Goal: Task Accomplishment & Management: Manage account settings

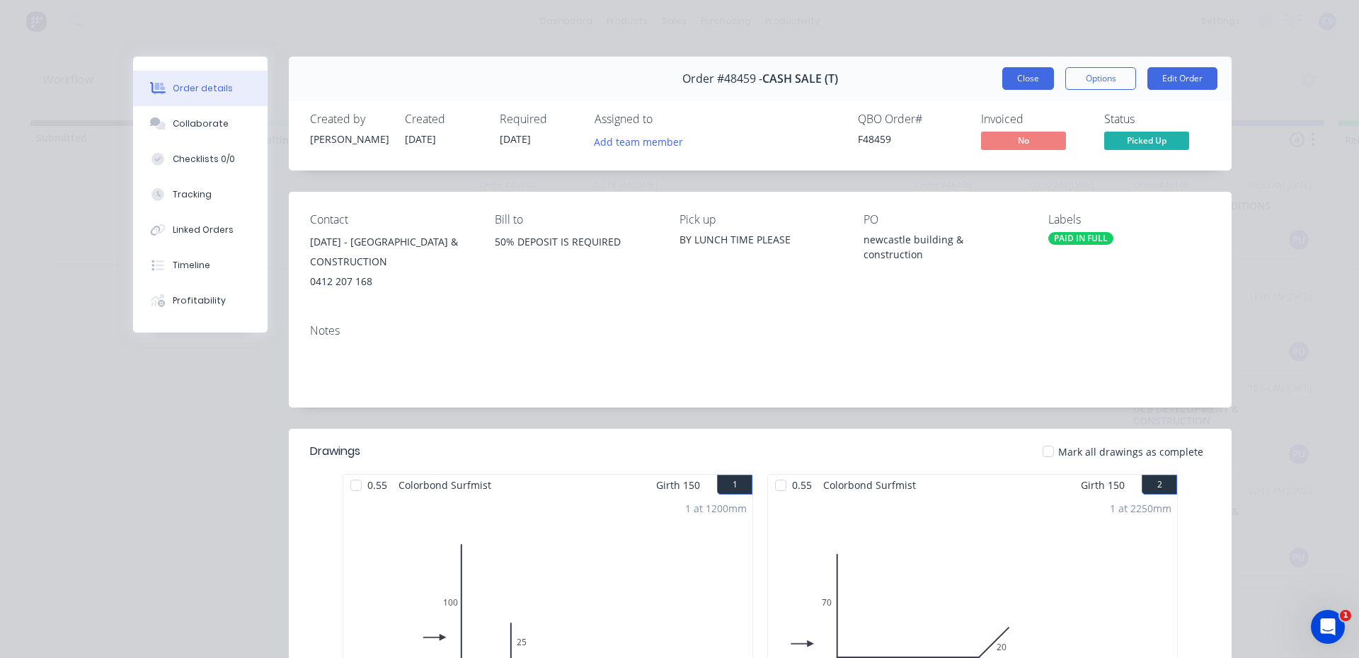
click at [1024, 82] on button "Close" at bounding box center [1028, 78] width 52 height 23
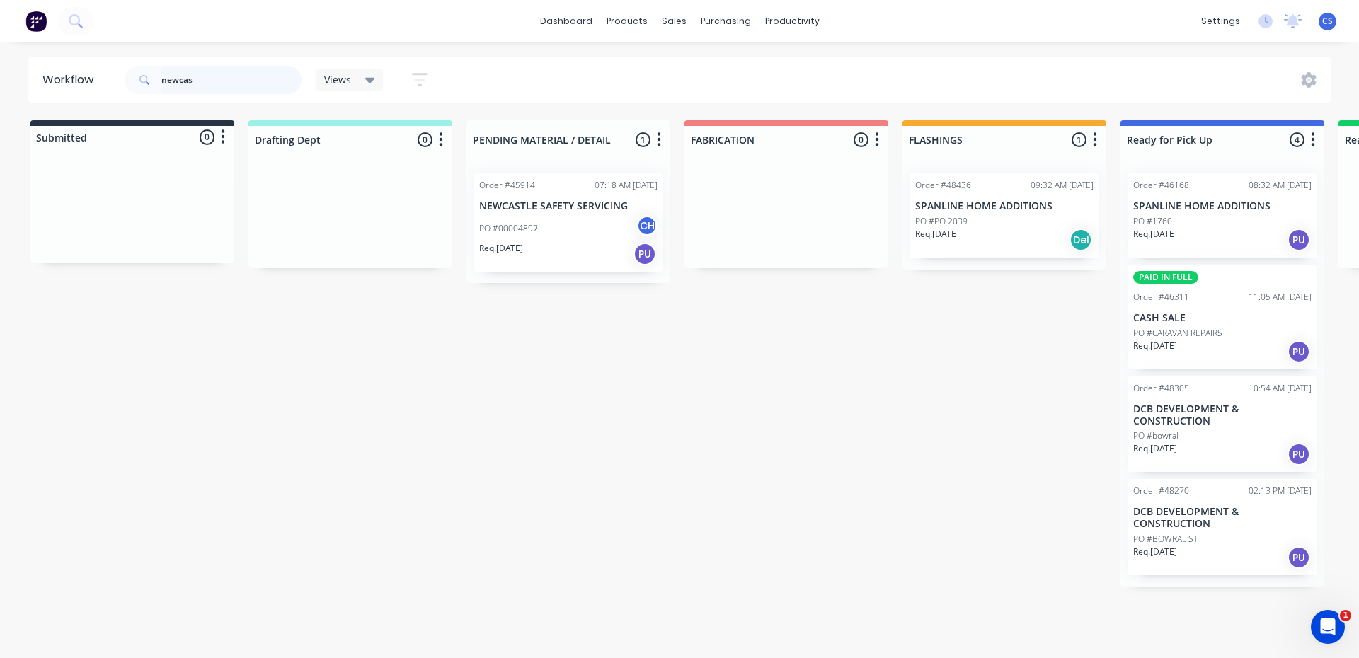
drag, startPoint x: 199, startPoint y: 82, endPoint x: 165, endPoint y: 154, distance: 79.8
click at [139, 88] on div "newcas" at bounding box center [213, 80] width 177 height 28
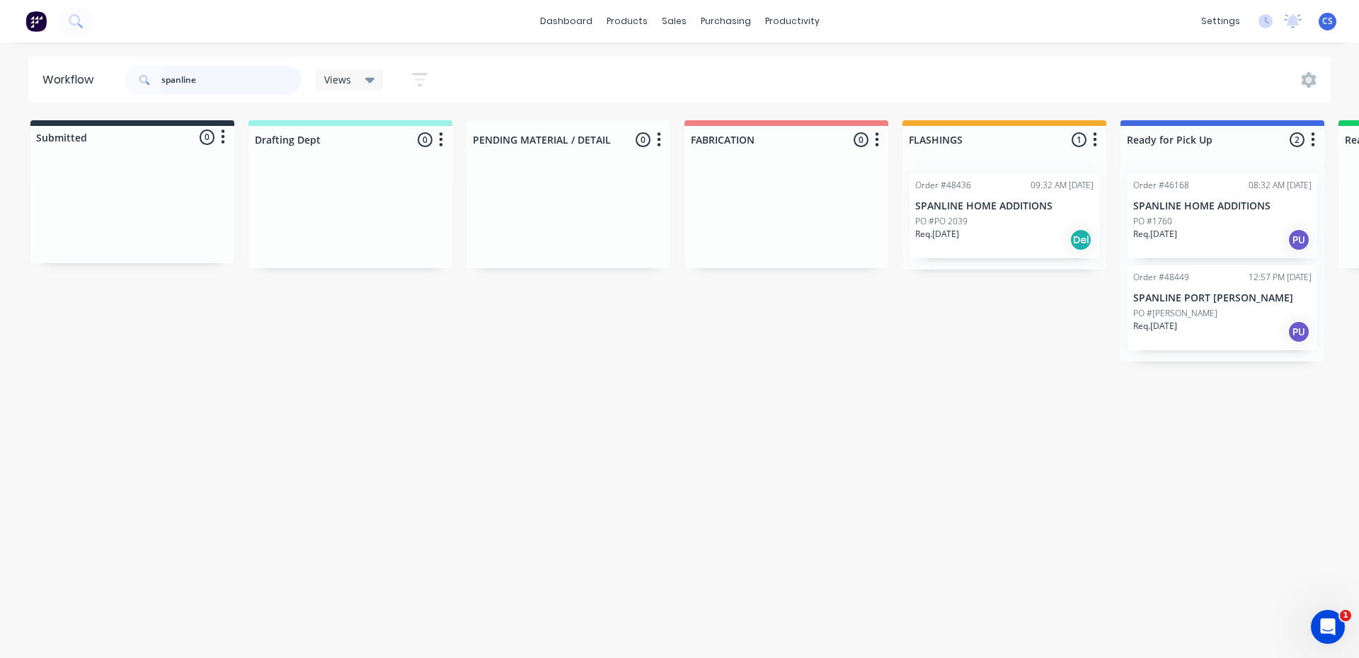
type input "spanline"
click at [1214, 314] on div "PO #[PERSON_NAME]" at bounding box center [1222, 313] width 178 height 13
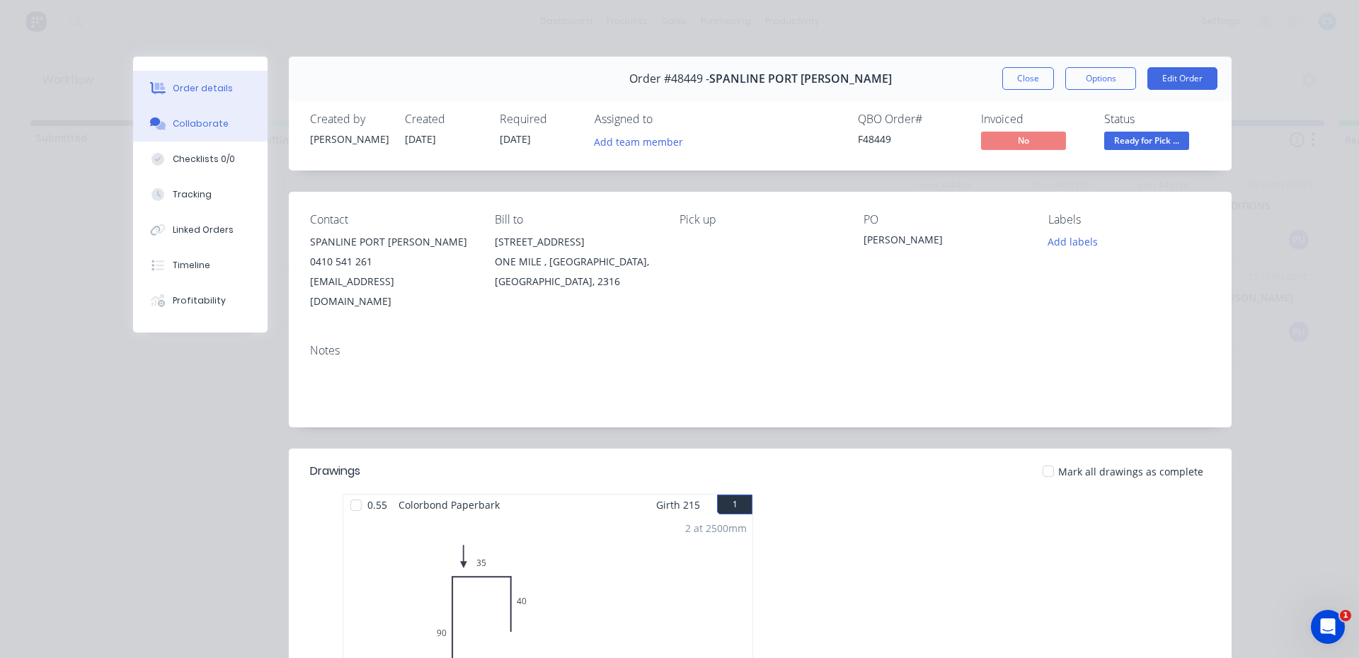
click at [193, 122] on div "Collaborate" at bounding box center [201, 123] width 56 height 13
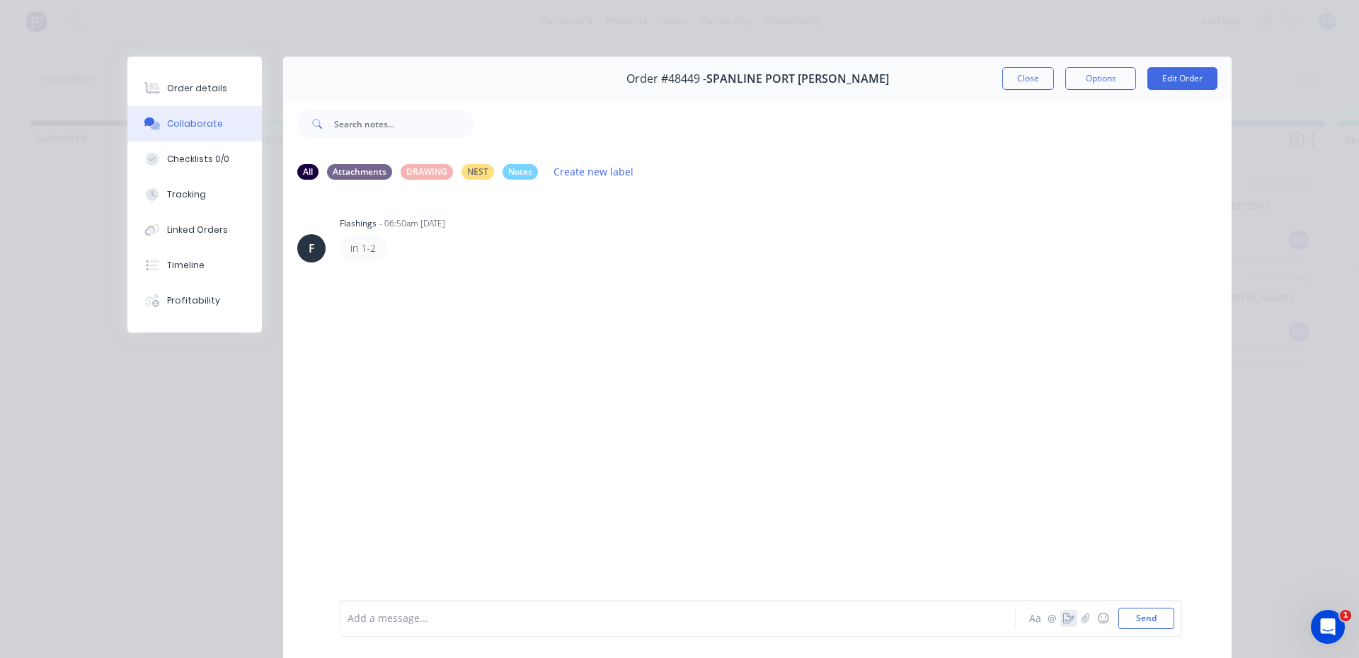
click at [1064, 619] on icon "button" at bounding box center [1068, 619] width 11 height 10
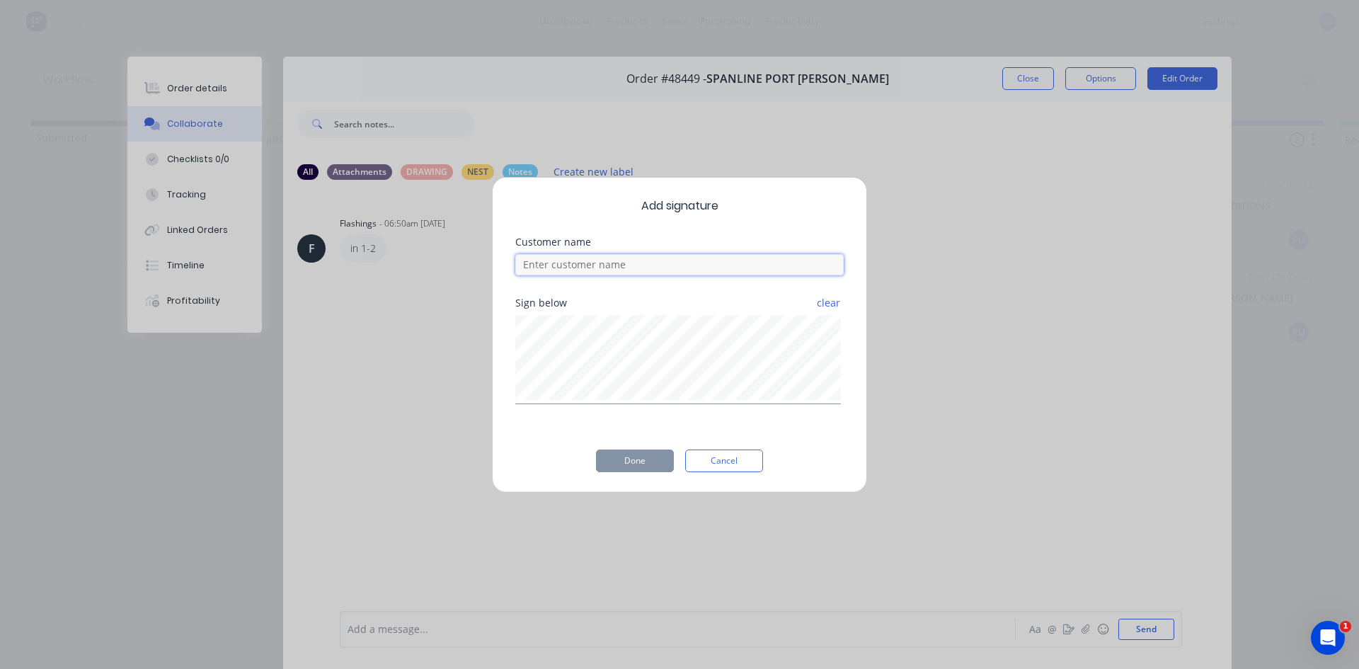
click at [558, 260] on input at bounding box center [679, 264] width 328 height 21
type input "[PERSON_NAME]"
click at [626, 458] on button "Done" at bounding box center [635, 460] width 78 height 23
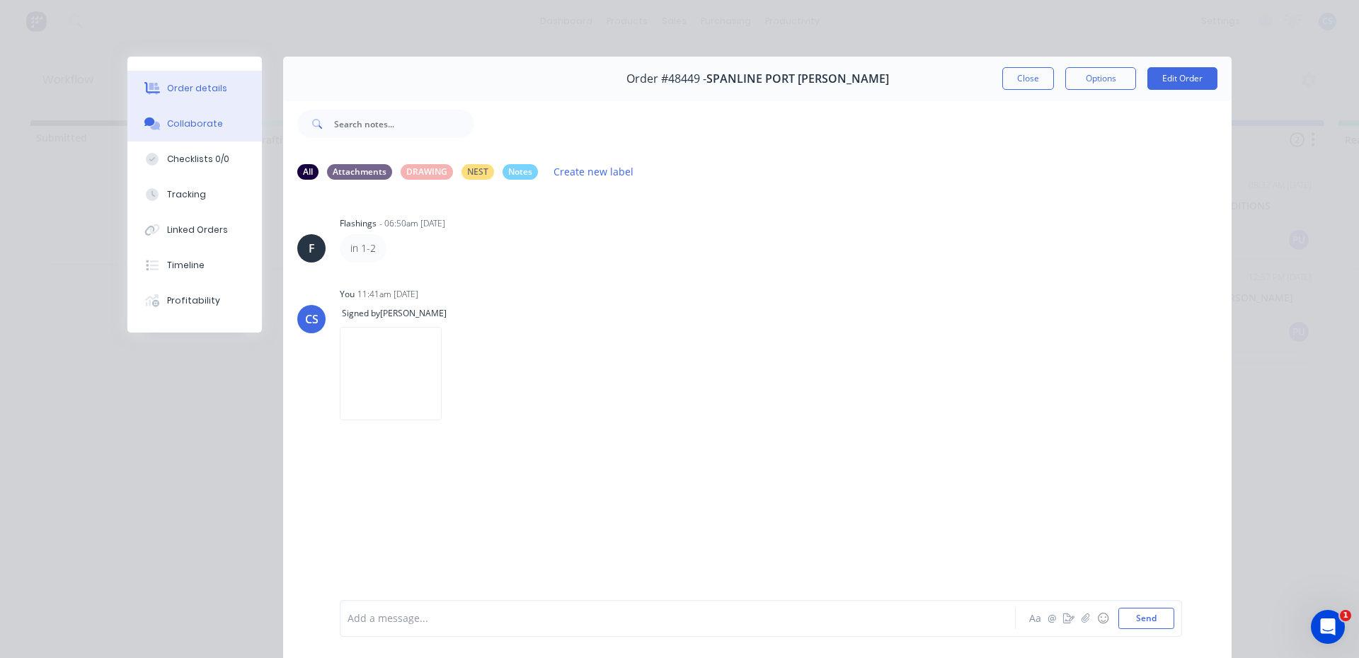
click at [220, 76] on button "Order details" at bounding box center [194, 88] width 134 height 35
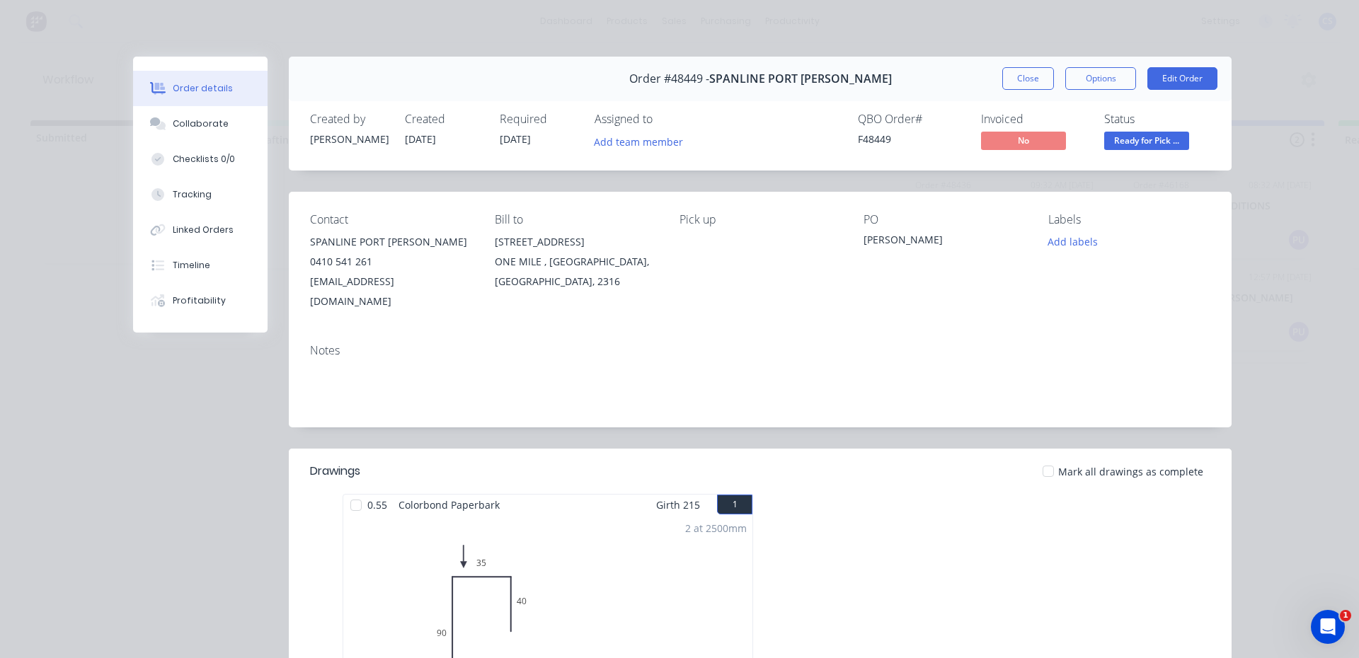
click at [1122, 138] on span "Ready for Pick ..." at bounding box center [1146, 141] width 85 height 18
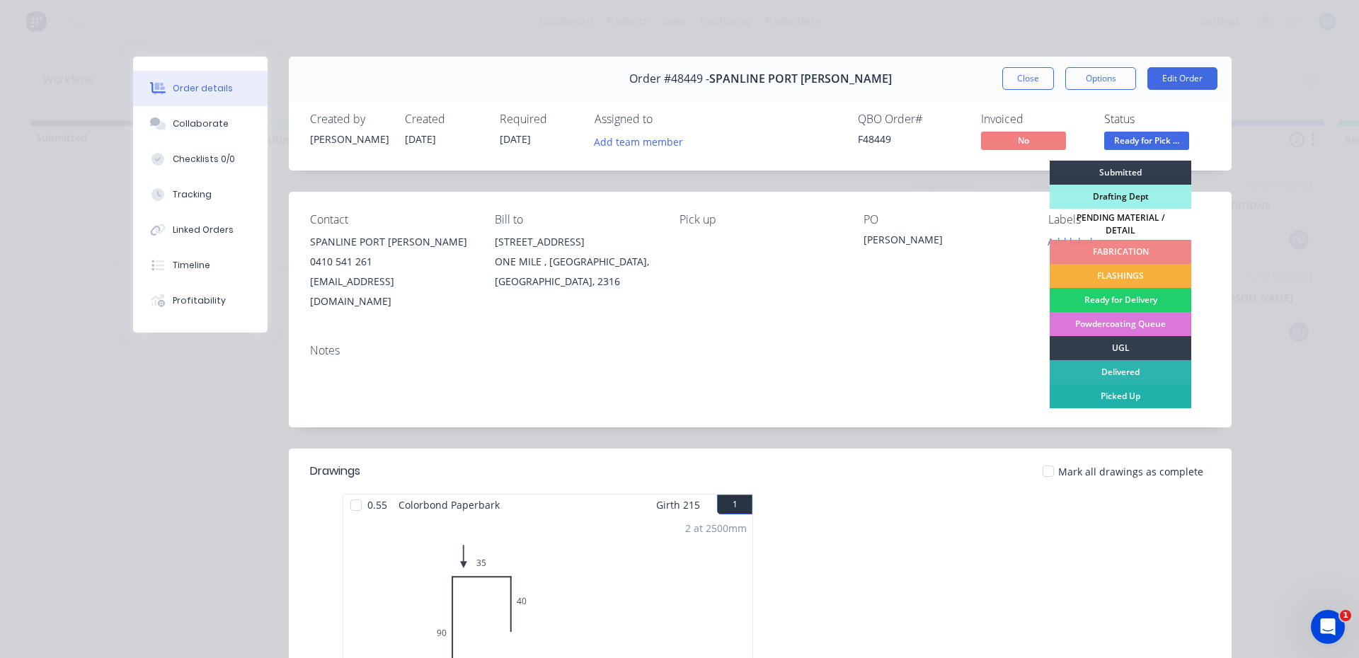
click at [1137, 391] on div "Picked Up" at bounding box center [1121, 396] width 142 height 24
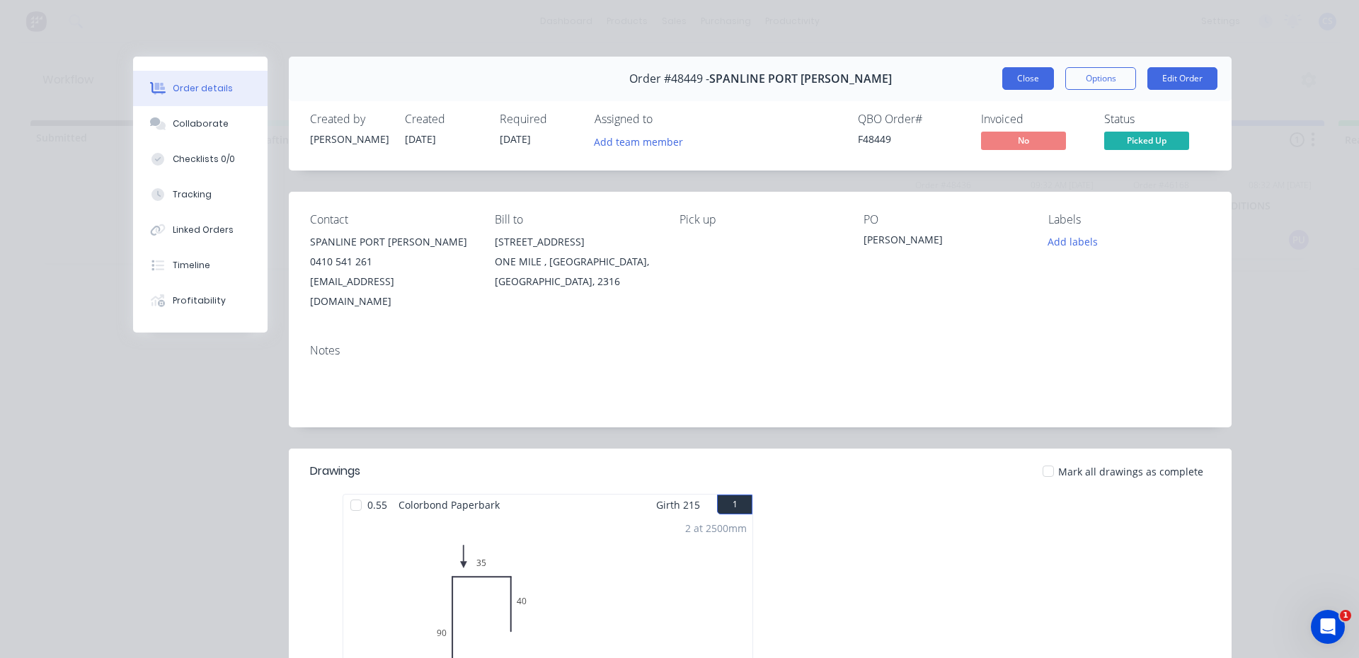
click at [1030, 79] on button "Close" at bounding box center [1028, 78] width 52 height 23
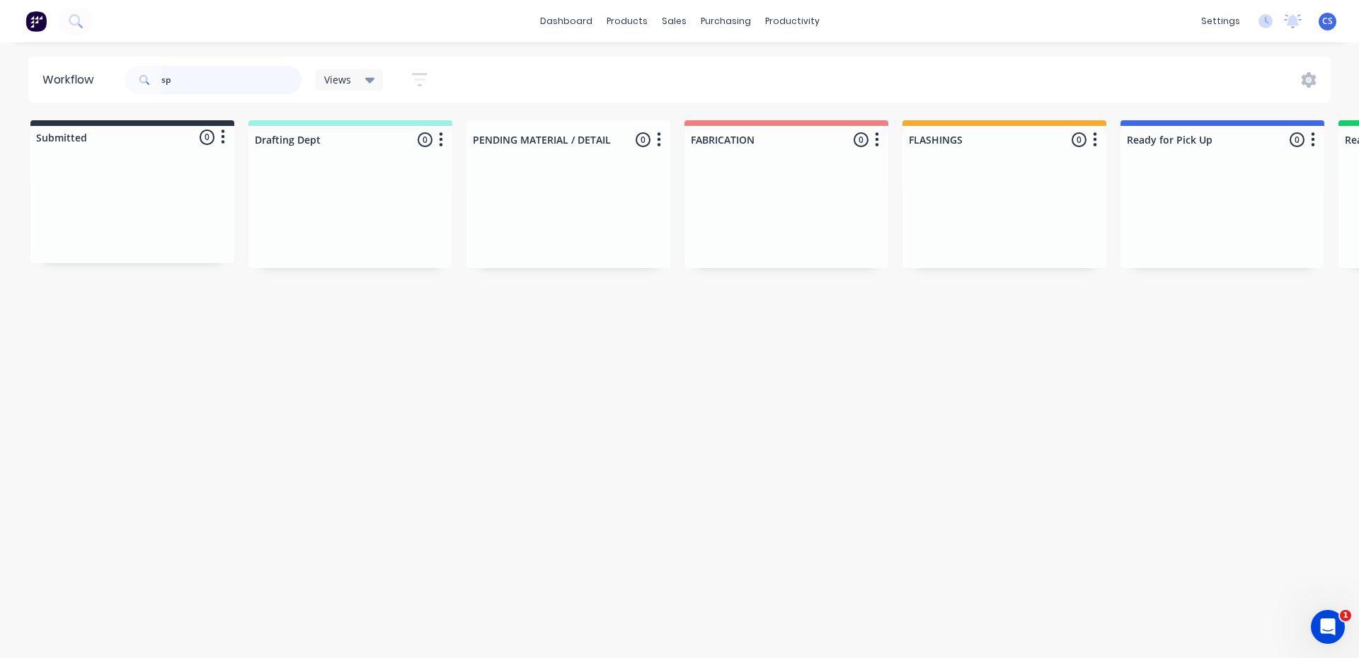
type input "s"
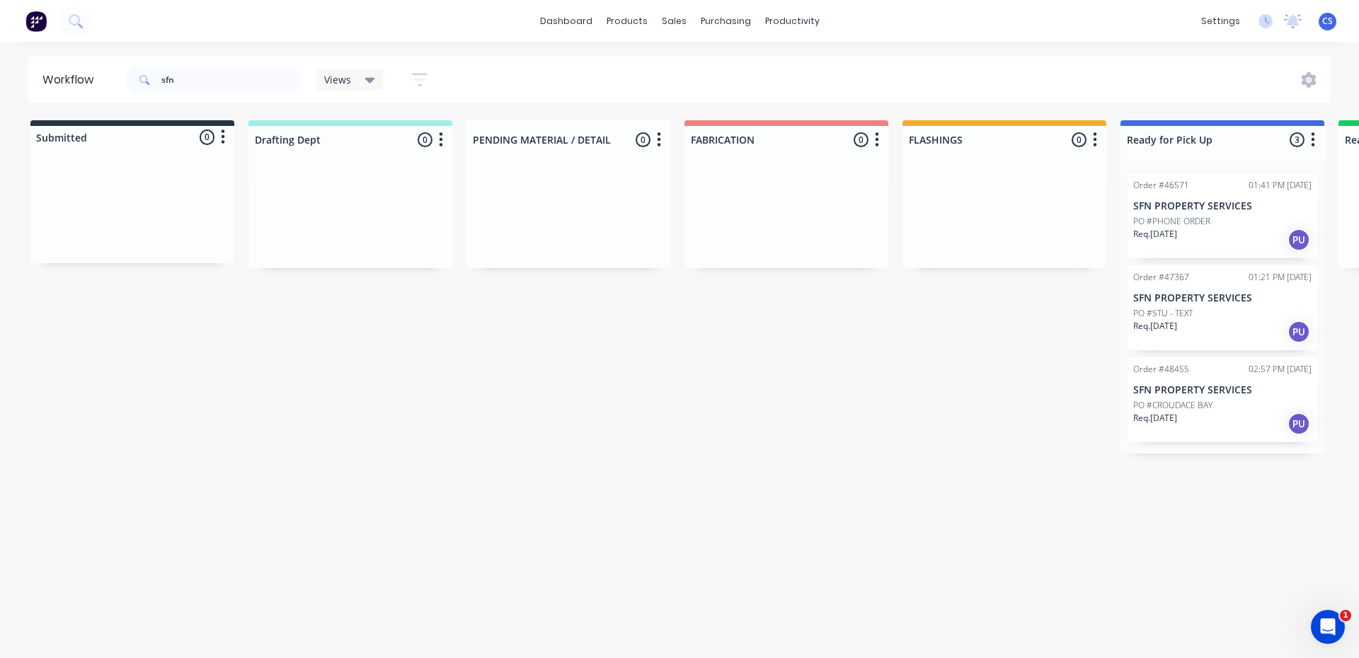
click at [1177, 423] on p "Req. [DATE]" at bounding box center [1155, 418] width 44 height 13
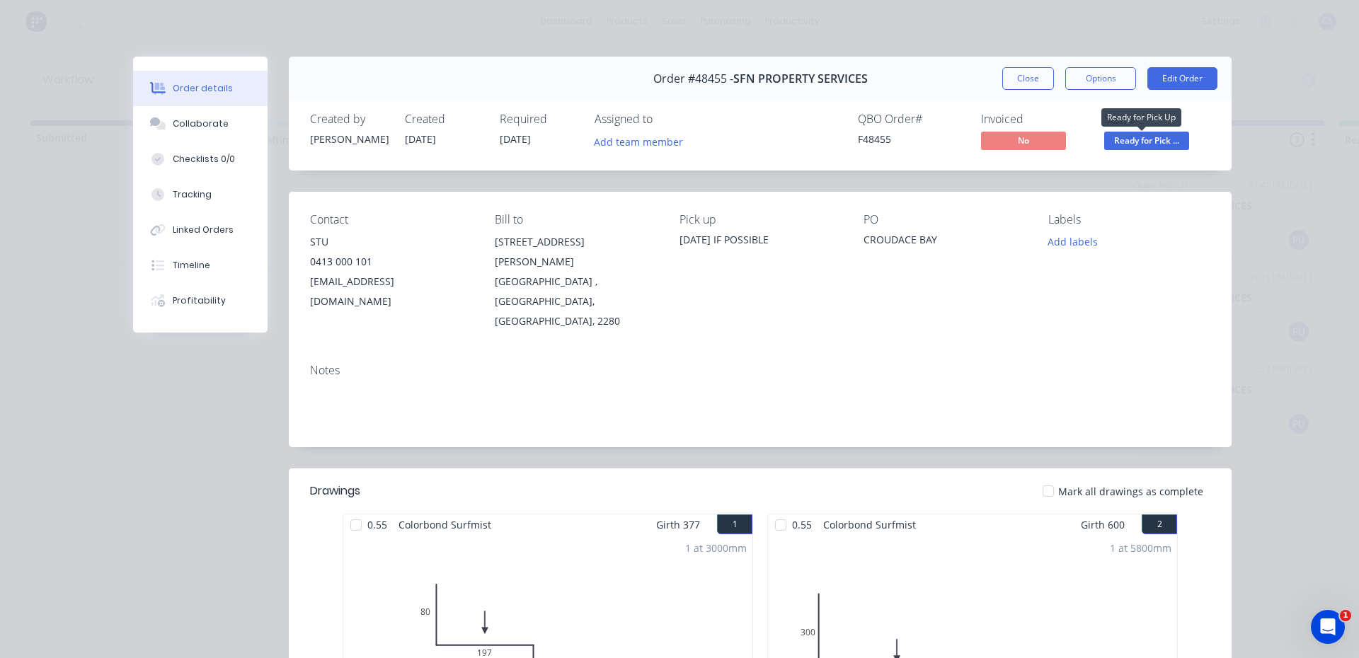
click at [1155, 140] on span "Ready for Pick ..." at bounding box center [1146, 141] width 85 height 18
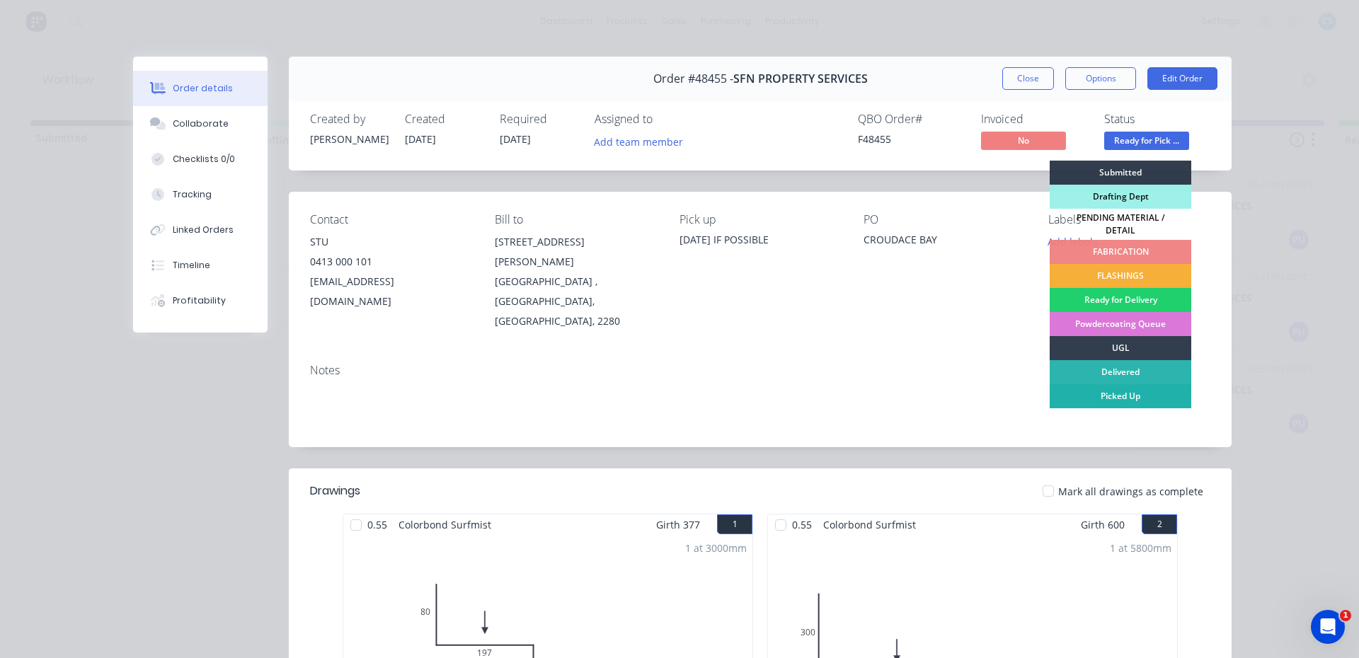
click at [1140, 386] on div "Picked Up" at bounding box center [1121, 396] width 142 height 24
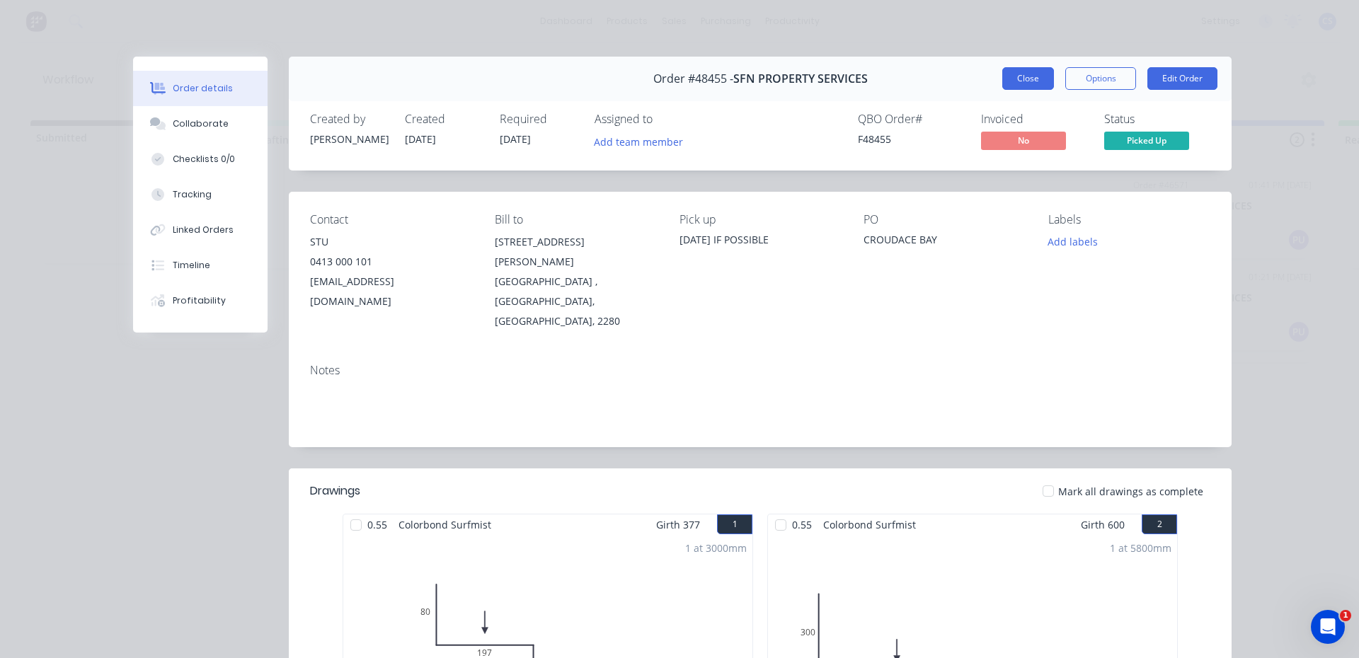
click at [1013, 67] on button "Close" at bounding box center [1028, 78] width 52 height 23
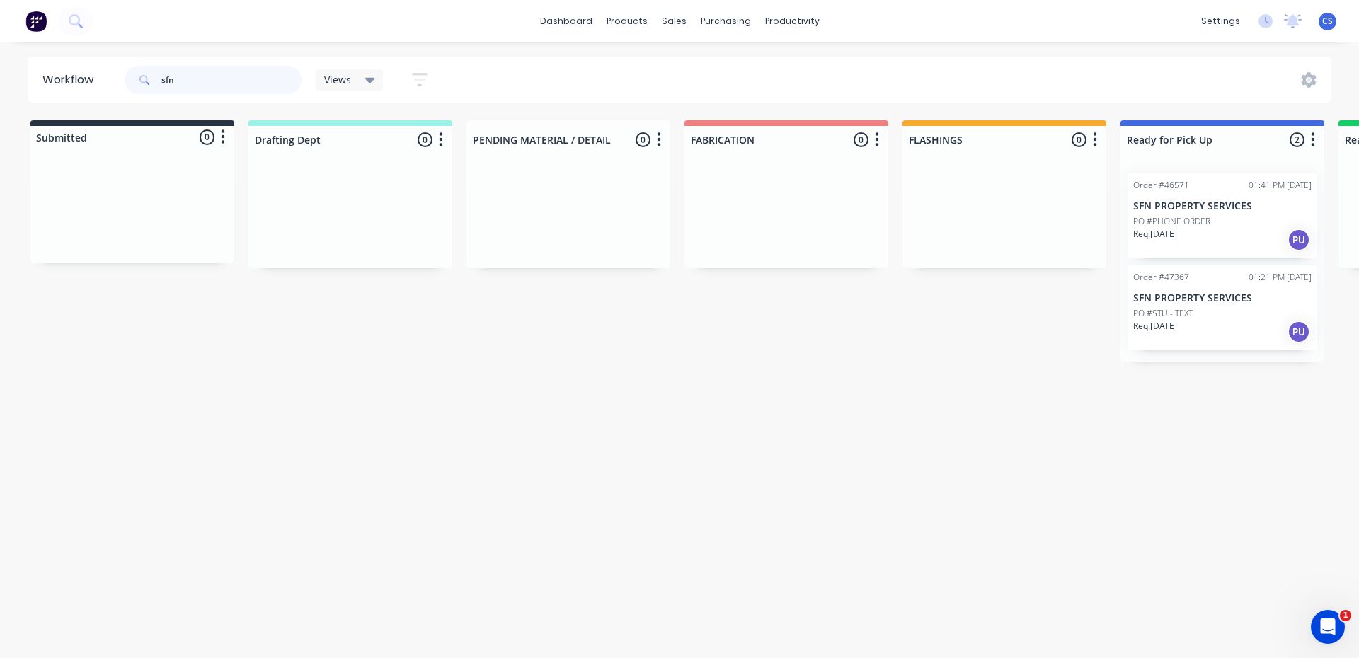
drag, startPoint x: 163, startPoint y: 88, endPoint x: 154, endPoint y: 88, distance: 8.5
click at [158, 88] on div "sfn" at bounding box center [213, 80] width 177 height 28
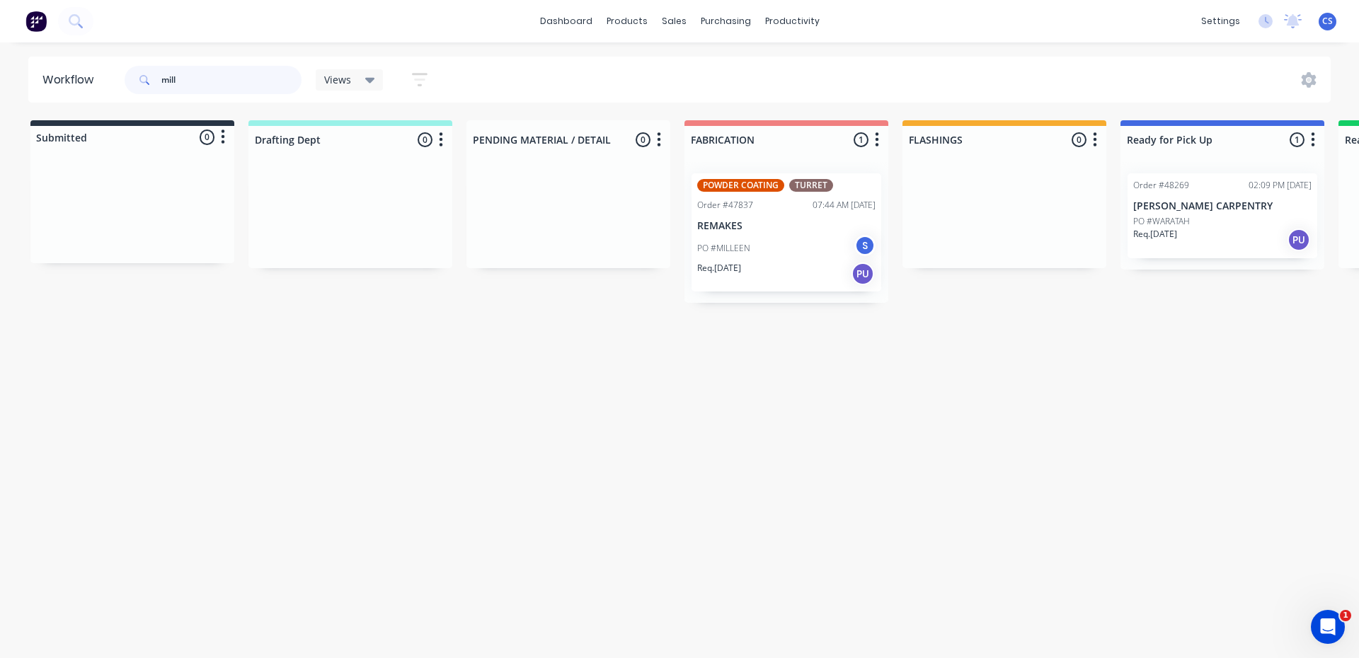
drag, startPoint x: 189, startPoint y: 81, endPoint x: 136, endPoint y: 69, distance: 54.3
click at [136, 69] on div "mill" at bounding box center [213, 80] width 177 height 28
type input "m"
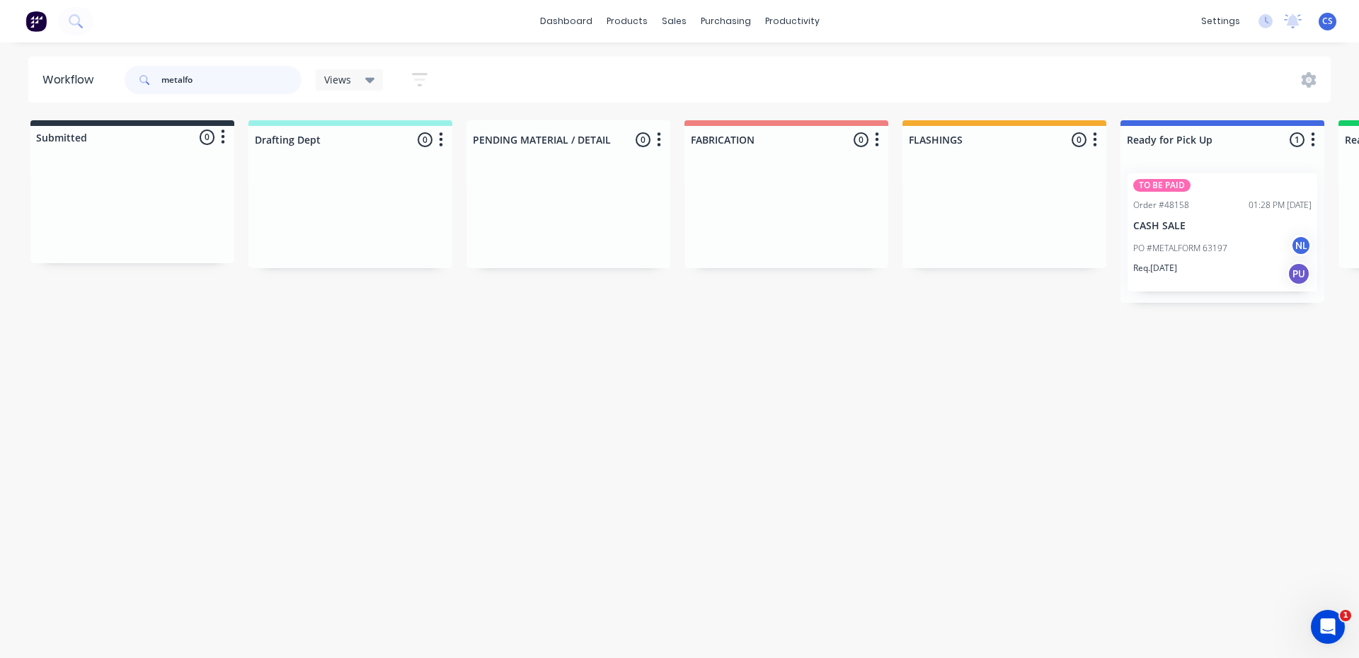
type input "metalfo"
click at [1159, 244] on p "PO #METALFORM 63197" at bounding box center [1180, 248] width 94 height 13
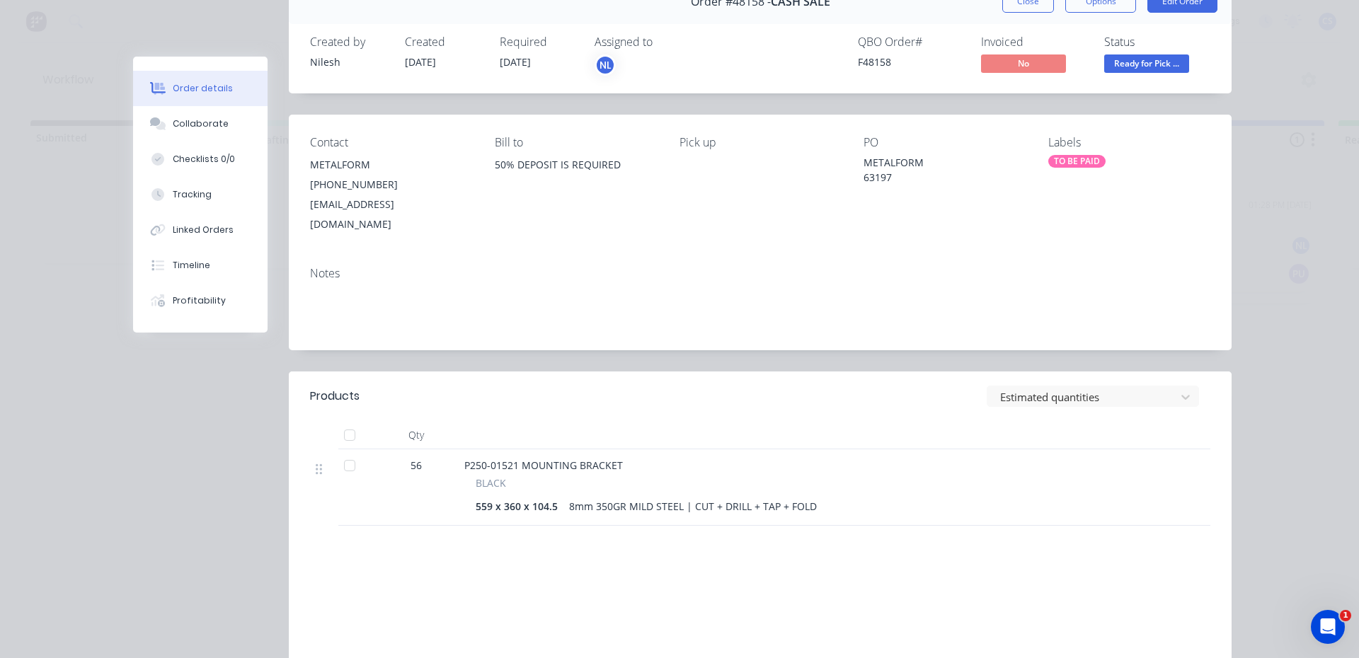
scroll to position [49, 0]
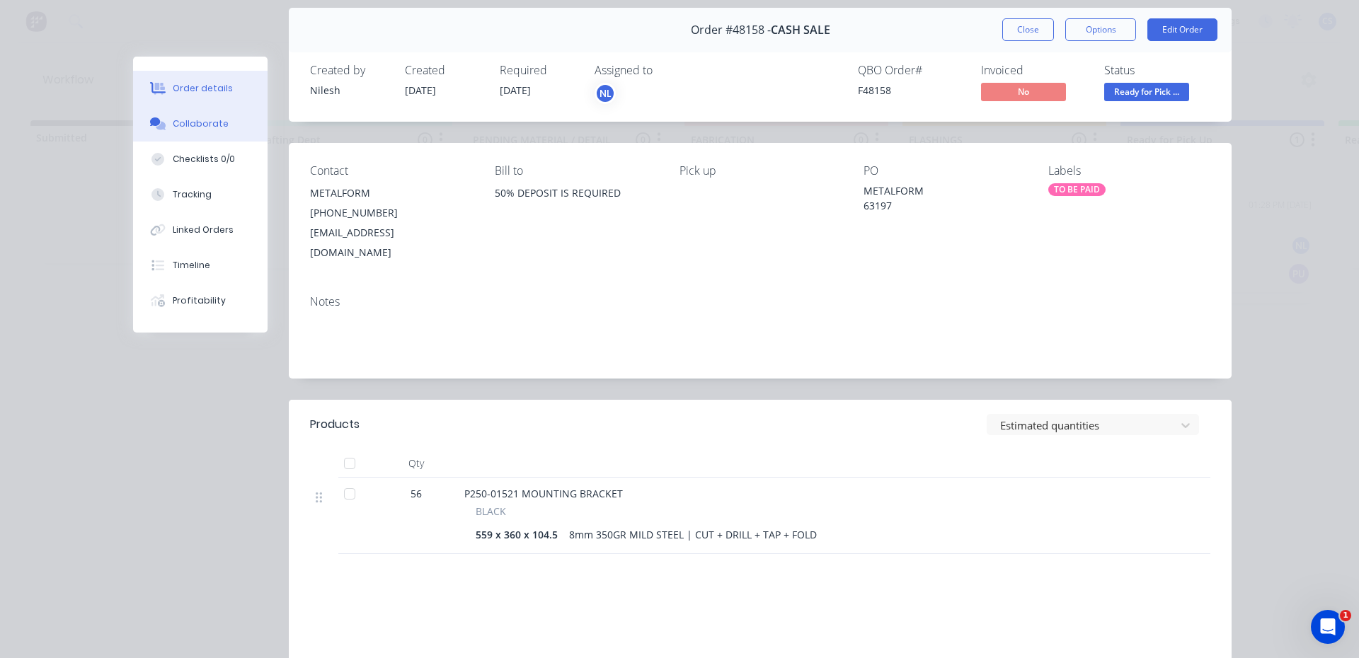
click at [217, 119] on div "Collaborate" at bounding box center [201, 123] width 56 height 13
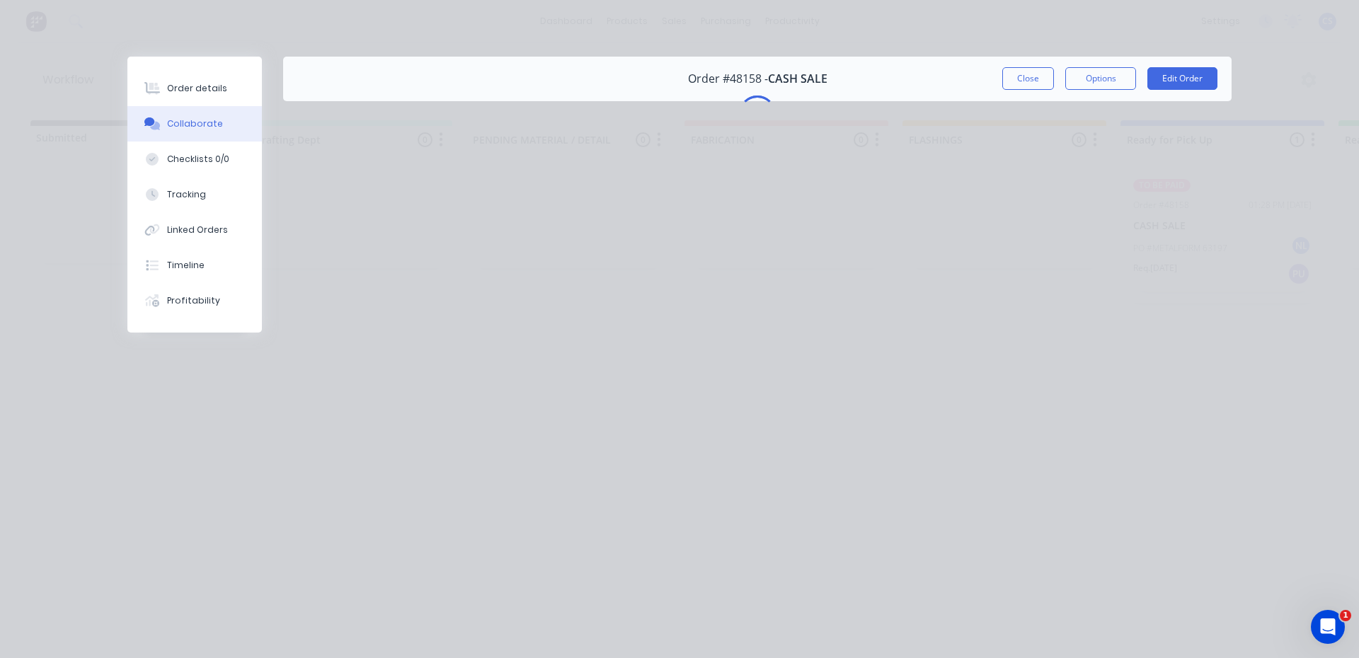
scroll to position [0, 0]
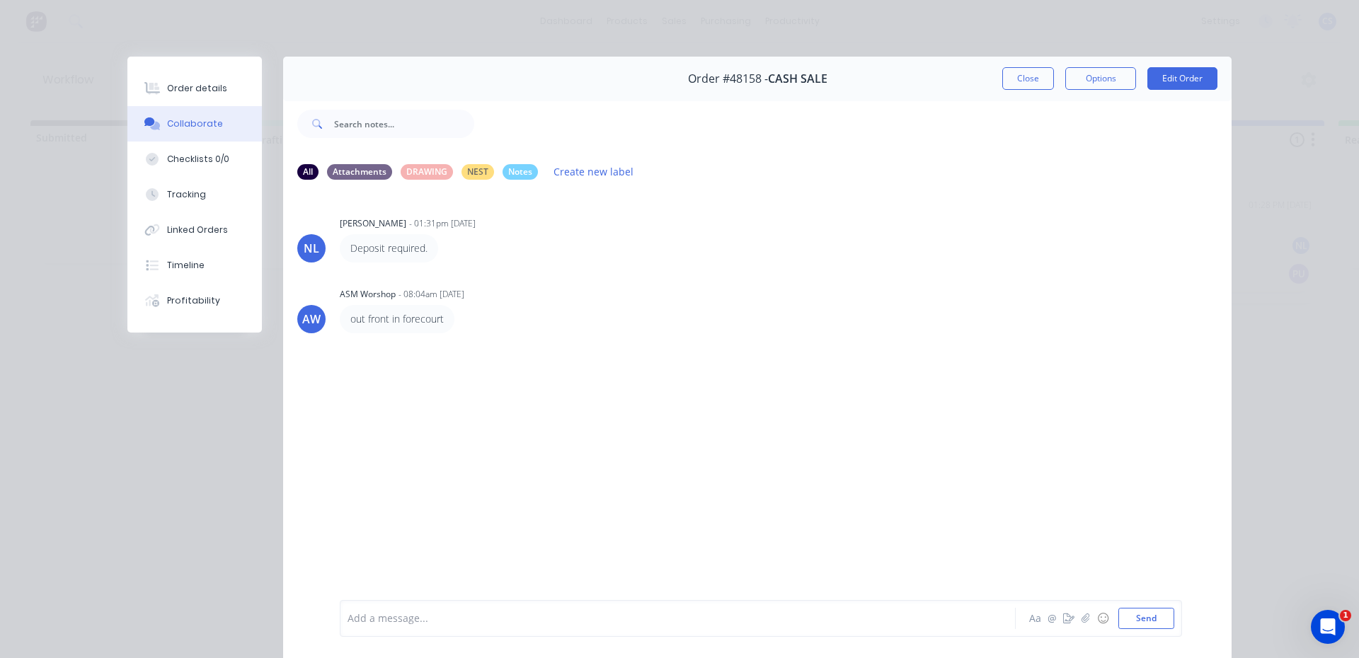
click at [188, 125] on div "Collaborate" at bounding box center [195, 123] width 56 height 13
click at [1091, 80] on button "Options" at bounding box center [1100, 78] width 71 height 23
click at [1040, 174] on div "Delivery Docket" at bounding box center [1061, 171] width 123 height 21
click at [1033, 178] on div "Standard" at bounding box center [1061, 171] width 123 height 21
click at [1063, 621] on icon "button" at bounding box center [1068, 619] width 11 height 10
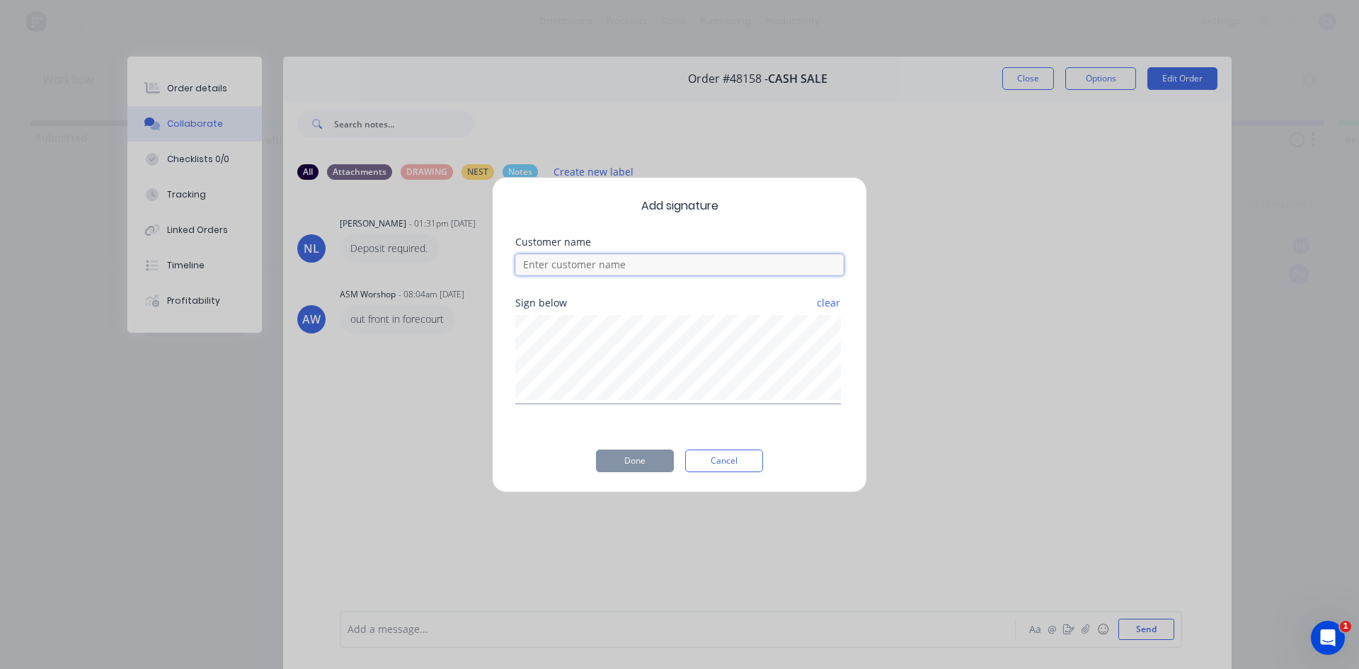
click at [687, 265] on input at bounding box center [679, 264] width 328 height 21
type input "matt"
click at [646, 464] on button "Done" at bounding box center [635, 460] width 78 height 23
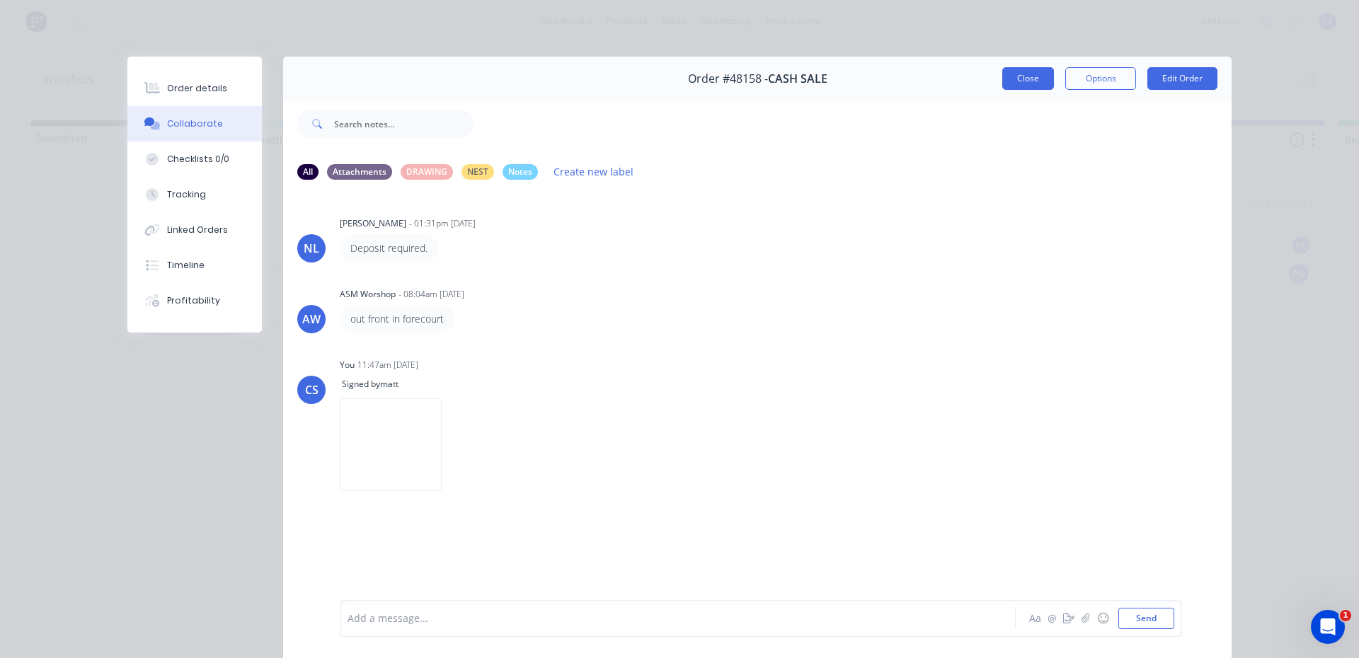
click at [1018, 74] on button "Close" at bounding box center [1028, 78] width 52 height 23
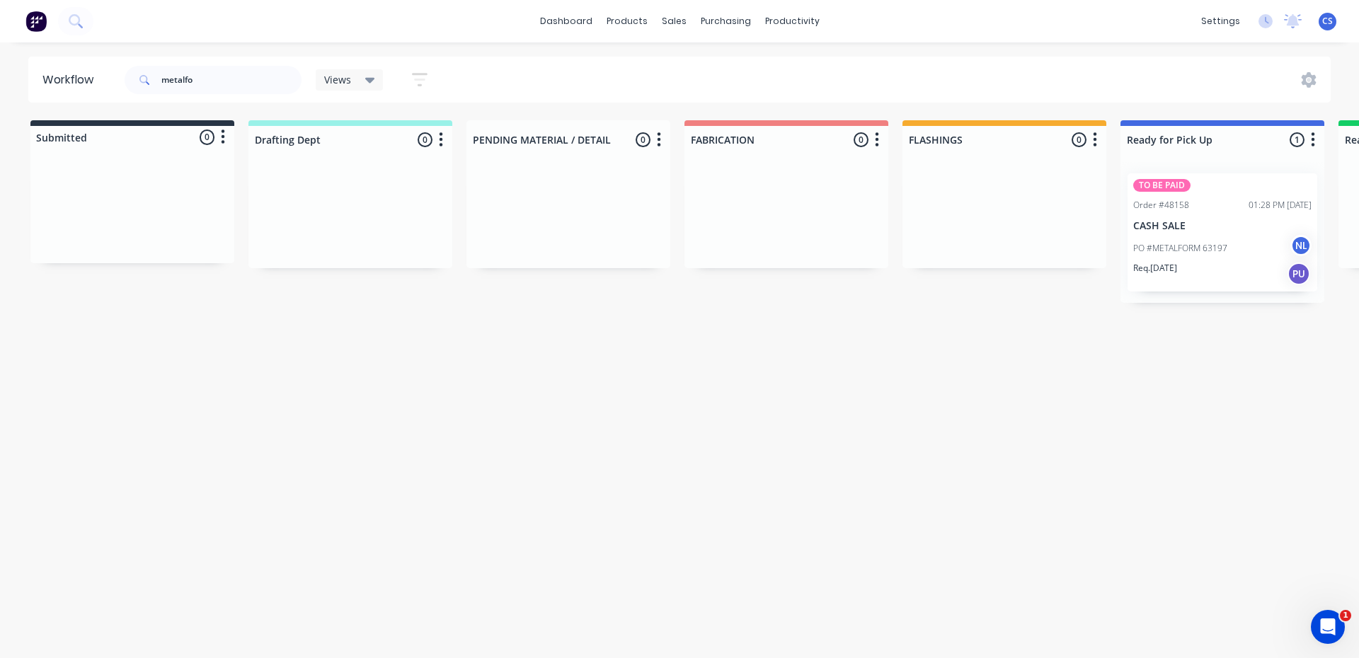
click at [1173, 234] on div "TO BE PAID Order #48158 01:28 PM [DATE] CASH SALE PO #METALFORM 63197 NL Req. […" at bounding box center [1222, 232] width 190 height 118
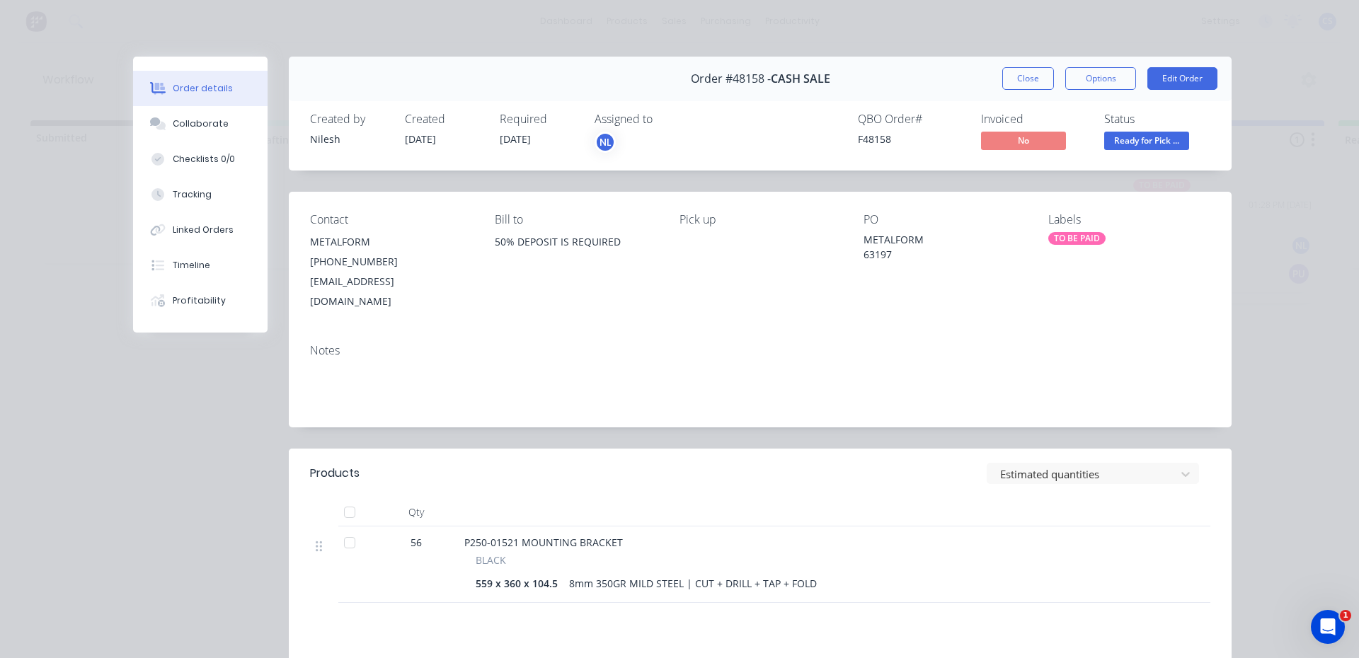
click at [1116, 149] on span "Ready for Pick ..." at bounding box center [1146, 141] width 85 height 18
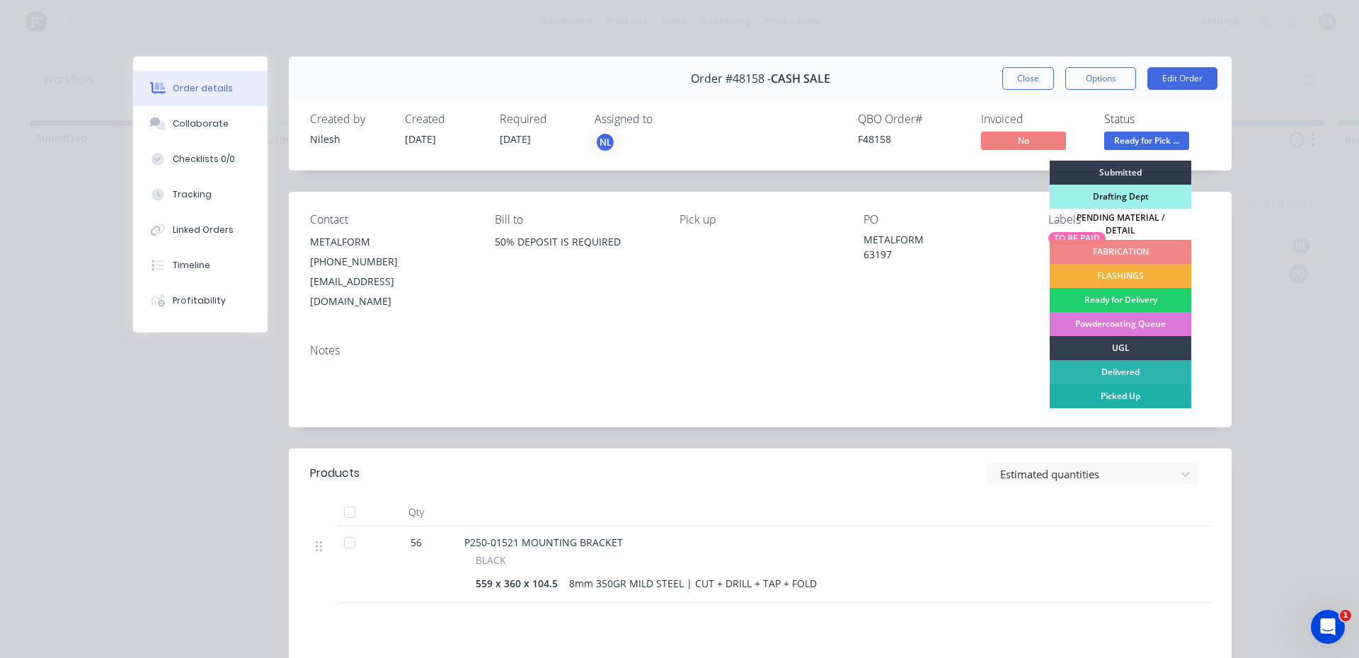
click at [1106, 387] on div "Picked Up" at bounding box center [1121, 396] width 142 height 24
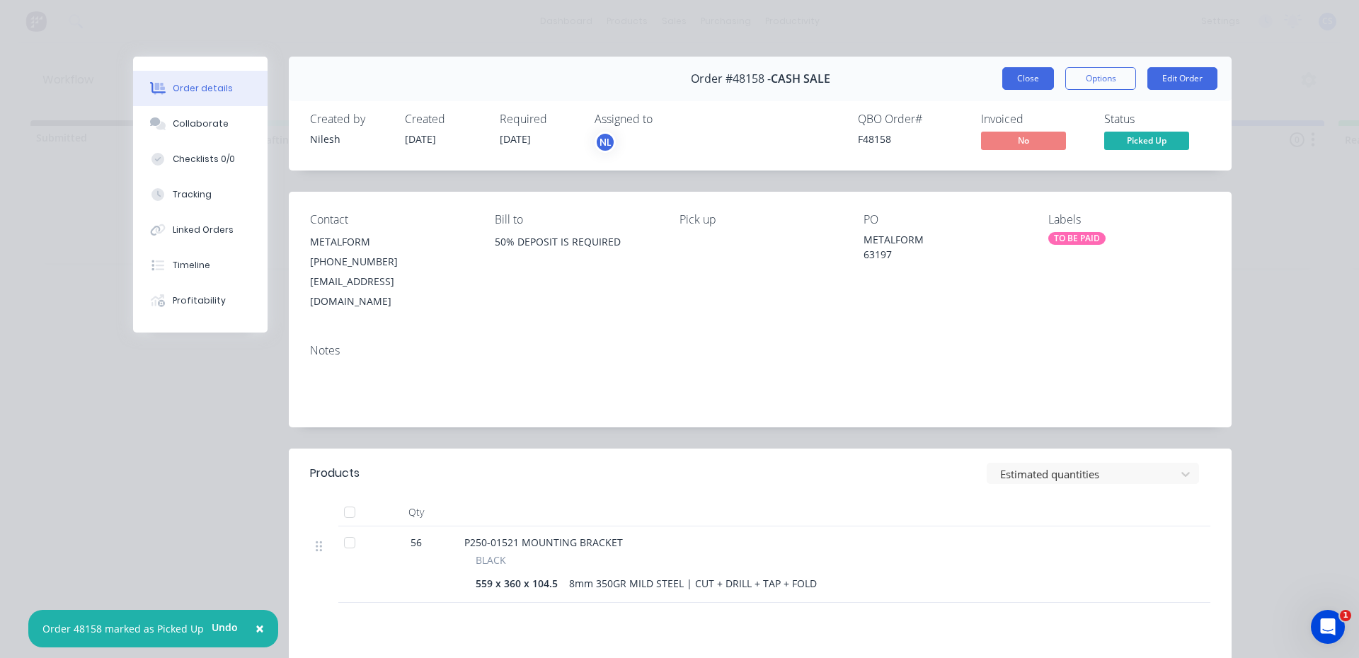
click at [1028, 75] on button "Close" at bounding box center [1028, 78] width 52 height 23
